Goal: Task Accomplishment & Management: Complete application form

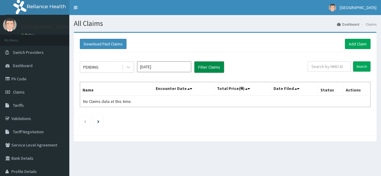
click at [200, 64] on button "Filter Claims" at bounding box center [209, 66] width 30 height 11
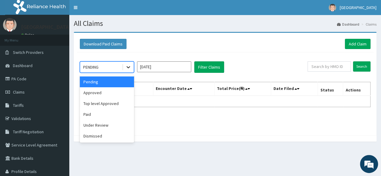
click at [125, 67] on icon at bounding box center [128, 67] width 6 height 6
click at [109, 96] on div "Approved" at bounding box center [107, 92] width 54 height 11
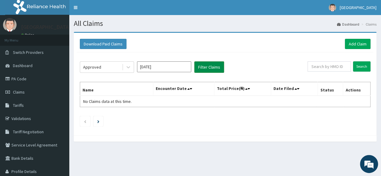
click at [205, 69] on button "Filter Claims" at bounding box center [209, 66] width 30 height 11
click at [209, 66] on button "Filter Claims" at bounding box center [209, 66] width 30 height 11
click at [128, 66] on icon at bounding box center [128, 67] width 6 height 6
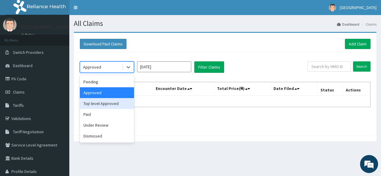
click at [116, 104] on div "Top level Approved" at bounding box center [107, 103] width 54 height 11
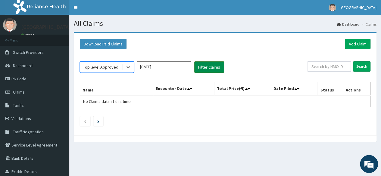
click at [209, 67] on button "Filter Claims" at bounding box center [209, 66] width 30 height 11
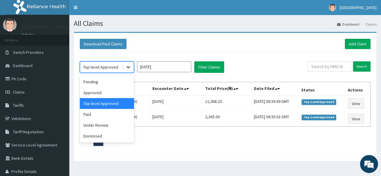
click at [127, 67] on icon at bounding box center [128, 68] width 4 height 2
click at [105, 115] on div "Paid" at bounding box center [107, 114] width 54 height 11
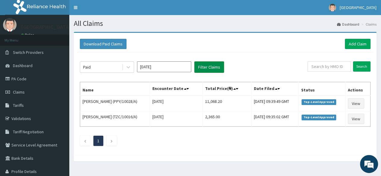
click at [199, 67] on button "Filter Claims" at bounding box center [209, 66] width 30 height 11
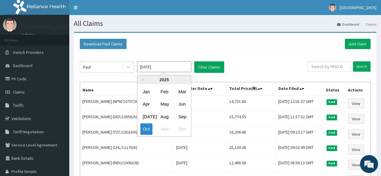
click at [158, 69] on input "[DATE]" at bounding box center [164, 66] width 54 height 11
click at [184, 114] on div "Sep" at bounding box center [182, 116] width 12 height 11
type input "Sep 2025"
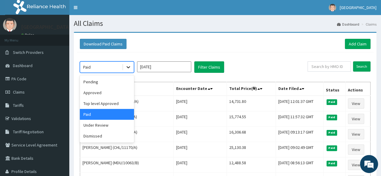
click at [125, 66] on icon at bounding box center [128, 67] width 6 height 6
click at [108, 126] on div "Under Review" at bounding box center [107, 125] width 54 height 11
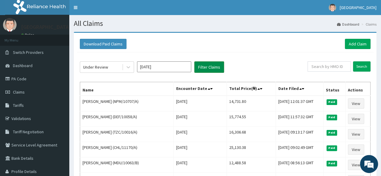
click at [215, 66] on button "Filter Claims" at bounding box center [209, 66] width 30 height 11
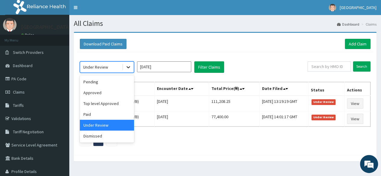
click at [128, 67] on icon at bounding box center [128, 68] width 4 height 2
click at [115, 84] on div "Pending" at bounding box center [107, 81] width 54 height 11
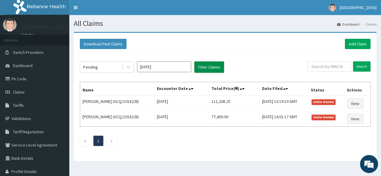
click at [208, 65] on button "Filter Claims" at bounding box center [209, 66] width 30 height 11
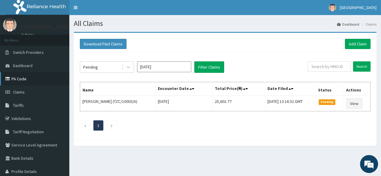
click at [17, 79] on link "PA Code" at bounding box center [34, 78] width 69 height 13
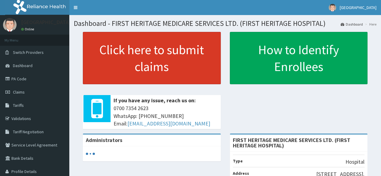
click at [142, 57] on link "Click here to submit claims" at bounding box center [152, 58] width 138 height 52
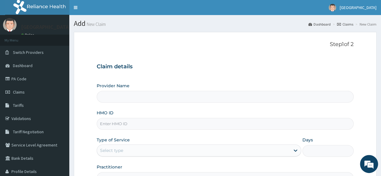
type input "FIRST HERITAGE MEDICARE SERVICES LTD. (FIRST HERITAGE HOSPITAL)"
click at [117, 124] on input "HMO ID" at bounding box center [225, 124] width 257 height 12
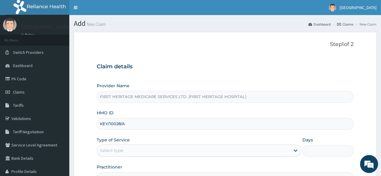
type input "KEY/10028/A"
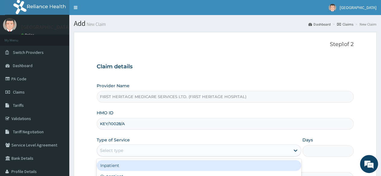
click at [126, 153] on div "Select type" at bounding box center [193, 151] width 193 height 10
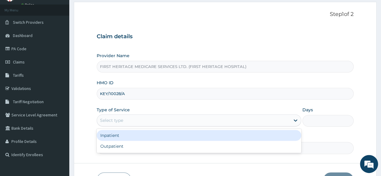
scroll to position [60, 0]
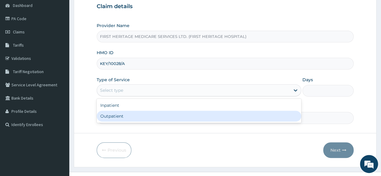
click at [135, 118] on div "Outpatient" at bounding box center [199, 116] width 204 height 11
type input "1"
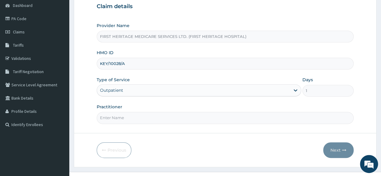
click at [132, 119] on input "Practitioner" at bounding box center [225, 118] width 257 height 12
type input "DR KEKU"
click at [333, 149] on button "Next" at bounding box center [338, 150] width 30 height 16
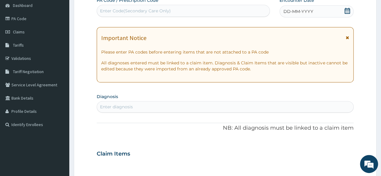
click at [130, 12] on div "Enter Code(Secondary Care Only)" at bounding box center [135, 11] width 71 height 6
paste input "PA/43B588"
type input "PA/43B588"
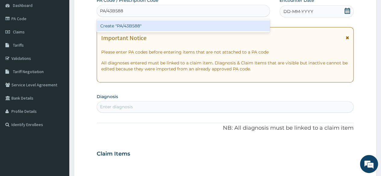
click at [129, 25] on div "Create "PA/43B588"" at bounding box center [183, 25] width 173 height 11
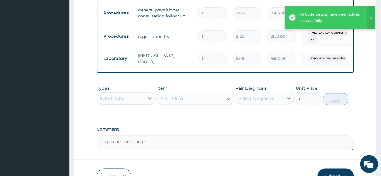
scroll to position [355, 0]
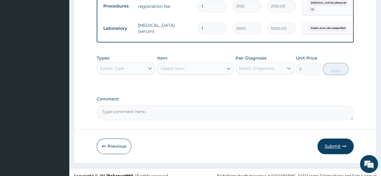
click at [332, 150] on button "Submit" at bounding box center [335, 146] width 36 height 16
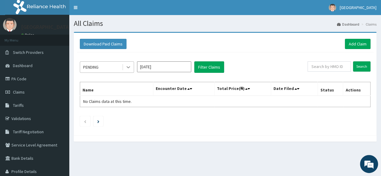
click at [129, 64] on icon at bounding box center [128, 67] width 6 height 6
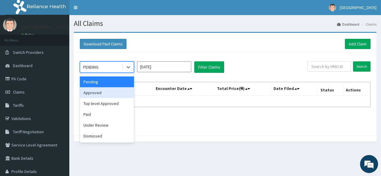
click at [109, 90] on div "Approved" at bounding box center [107, 92] width 54 height 11
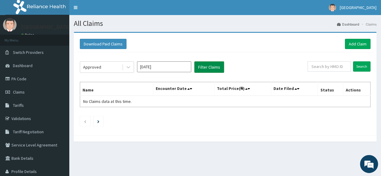
click at [208, 68] on button "Filter Claims" at bounding box center [209, 66] width 30 height 11
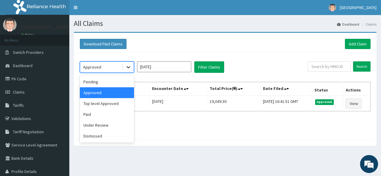
click at [128, 65] on icon at bounding box center [128, 67] width 6 height 6
click at [120, 103] on div "Top level Approved" at bounding box center [107, 103] width 54 height 11
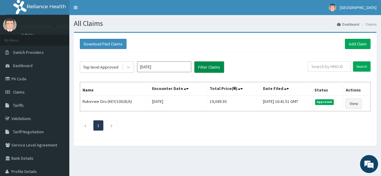
click at [202, 65] on button "Filter Claims" at bounding box center [209, 66] width 30 height 11
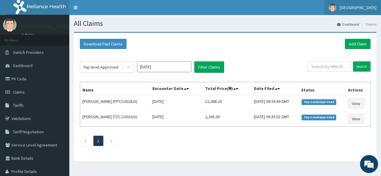
click at [358, 8] on span "[GEOGRAPHIC_DATA]" at bounding box center [357, 7] width 37 height 5
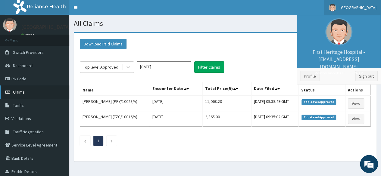
click at [18, 91] on span "Claims" at bounding box center [19, 91] width 12 height 5
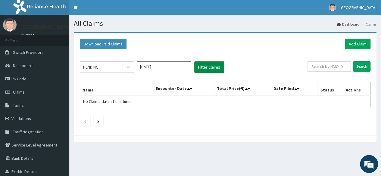
click at [206, 66] on button "Filter Claims" at bounding box center [209, 66] width 30 height 11
click at [19, 117] on link "Validations" at bounding box center [34, 118] width 69 height 13
